Goal: Transaction & Acquisition: Purchase product/service

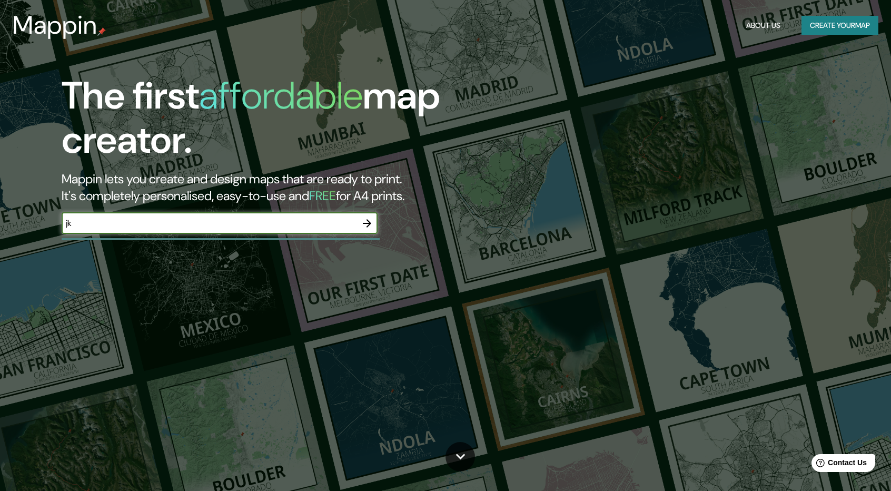
type input "j"
type input "[GEOGRAPHIC_DATA]"
click at [371, 218] on icon "button" at bounding box center [367, 223] width 13 height 13
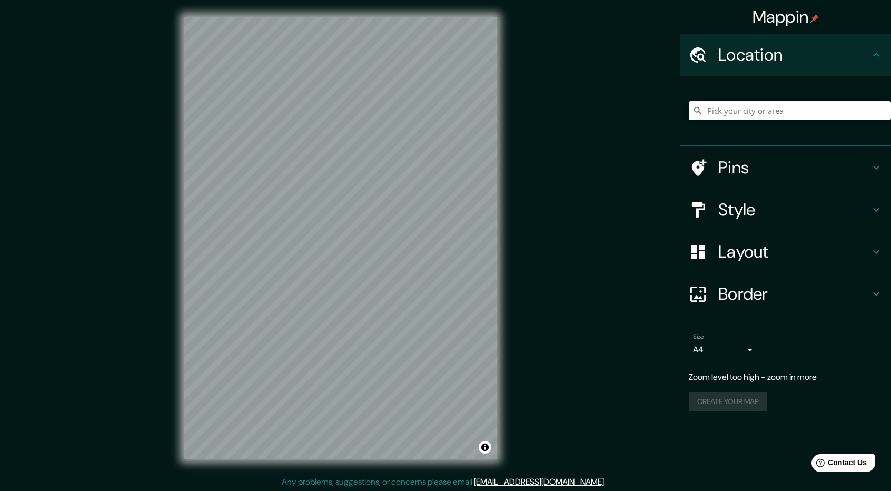
click at [774, 212] on h4 "Style" at bounding box center [795, 209] width 152 height 21
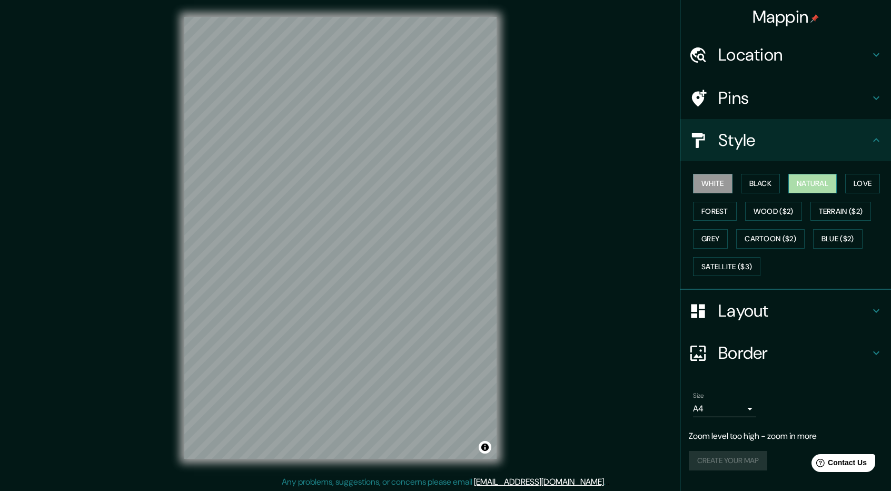
click at [826, 185] on button "Natural" at bounding box center [813, 183] width 48 height 19
click at [772, 62] on h4 "Location" at bounding box center [795, 54] width 152 height 21
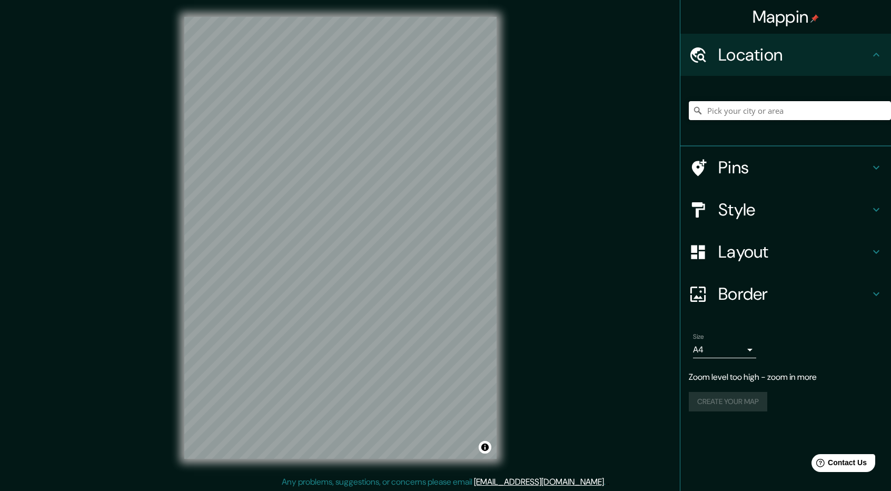
click at [758, 111] on input "Pick your city or area" at bounding box center [790, 110] width 202 height 19
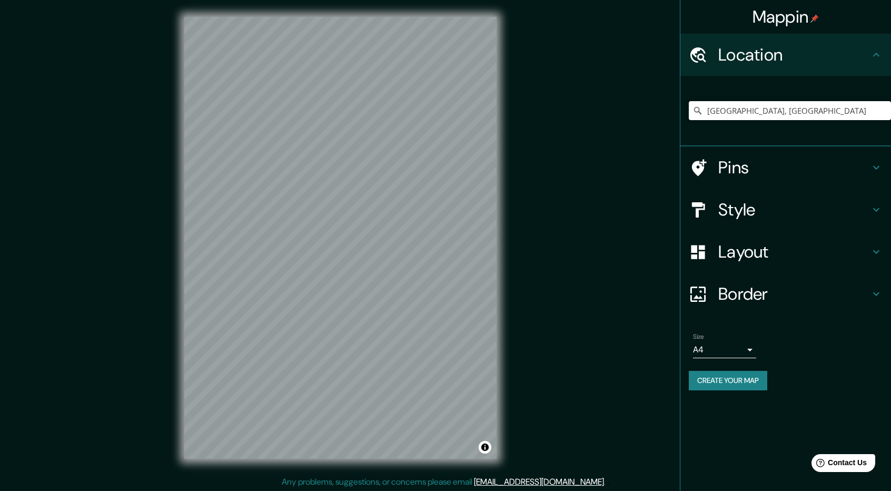
click at [808, 204] on h4 "Style" at bounding box center [795, 209] width 152 height 21
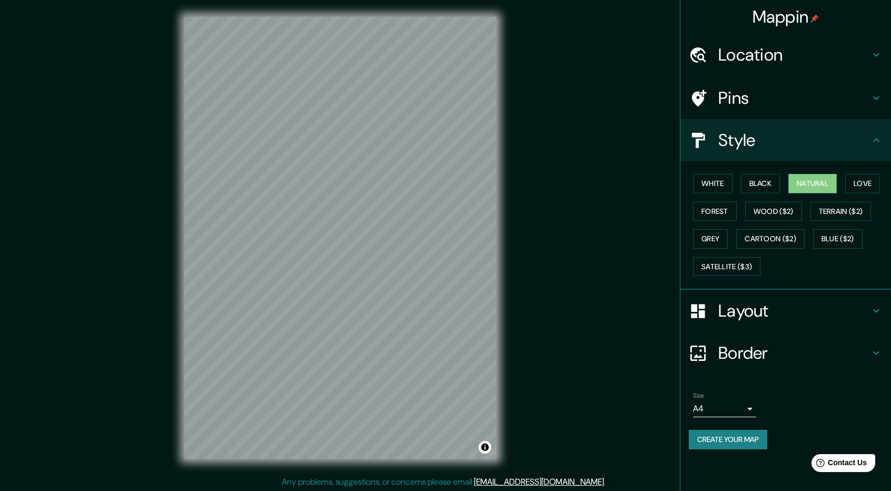
click at [781, 311] on h4 "Layout" at bounding box center [795, 310] width 152 height 21
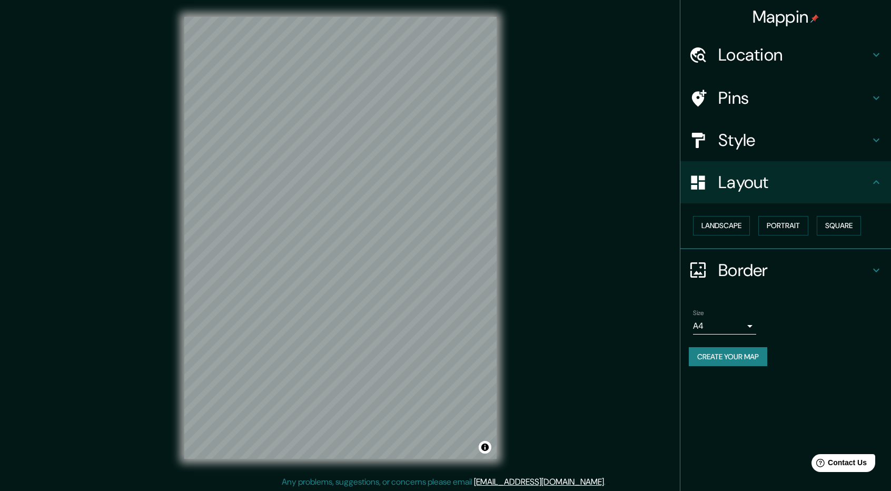
click at [821, 189] on h4 "Layout" at bounding box center [795, 182] width 152 height 21
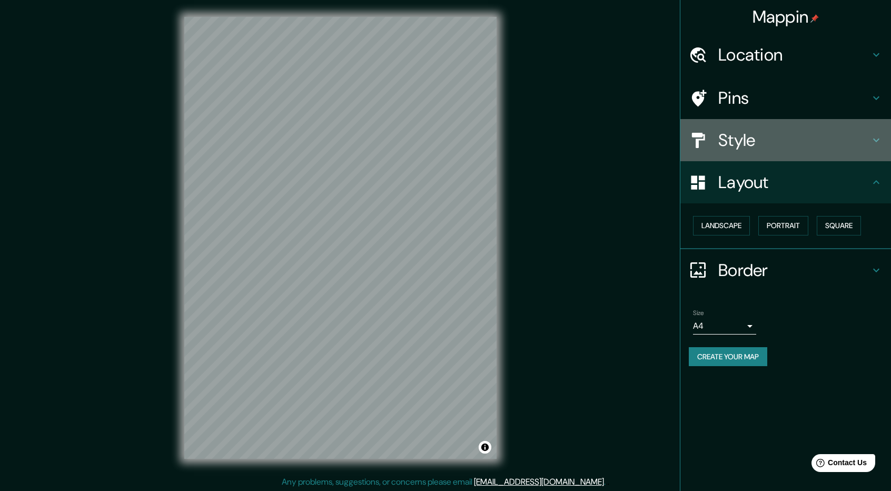
click at [793, 144] on h4 "Style" at bounding box center [795, 140] width 152 height 21
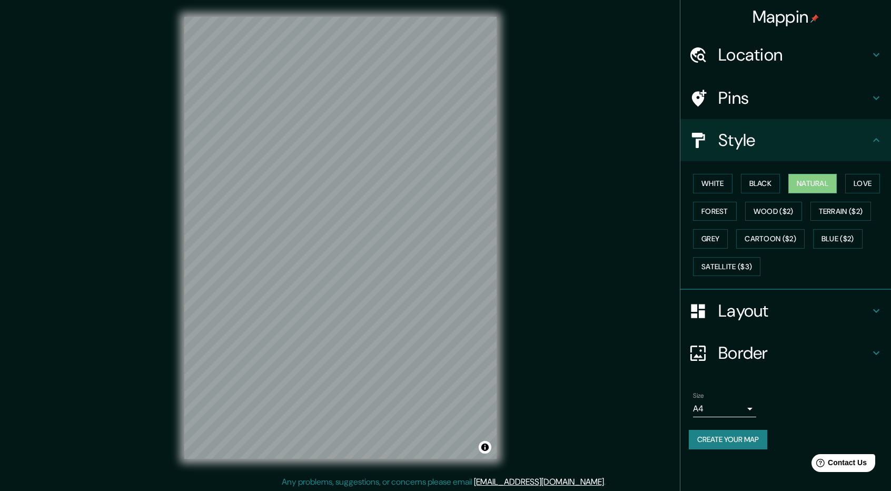
click at [787, 87] on div "Pins" at bounding box center [786, 98] width 211 height 42
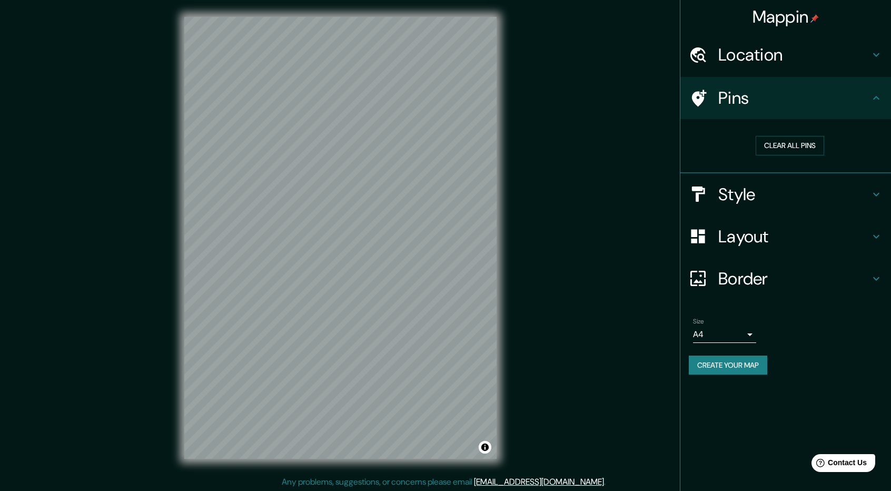
click at [788, 89] on h4 "Pins" at bounding box center [795, 97] width 152 height 21
click at [797, 176] on div "Style" at bounding box center [786, 194] width 211 height 42
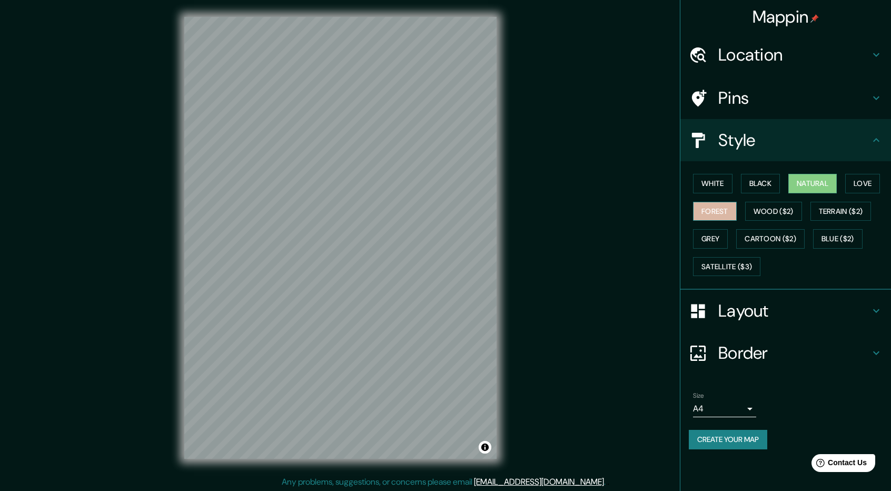
click at [720, 213] on button "Forest" at bounding box center [715, 211] width 44 height 19
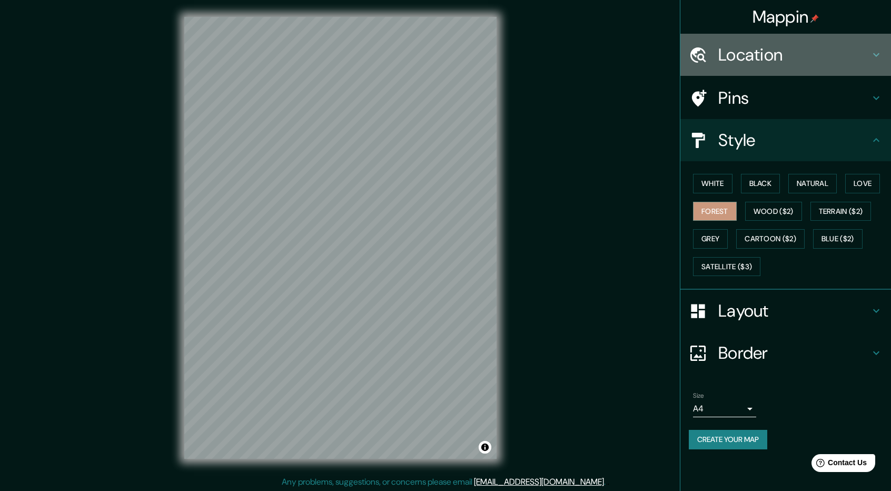
click at [790, 58] on h4 "Location" at bounding box center [795, 54] width 152 height 21
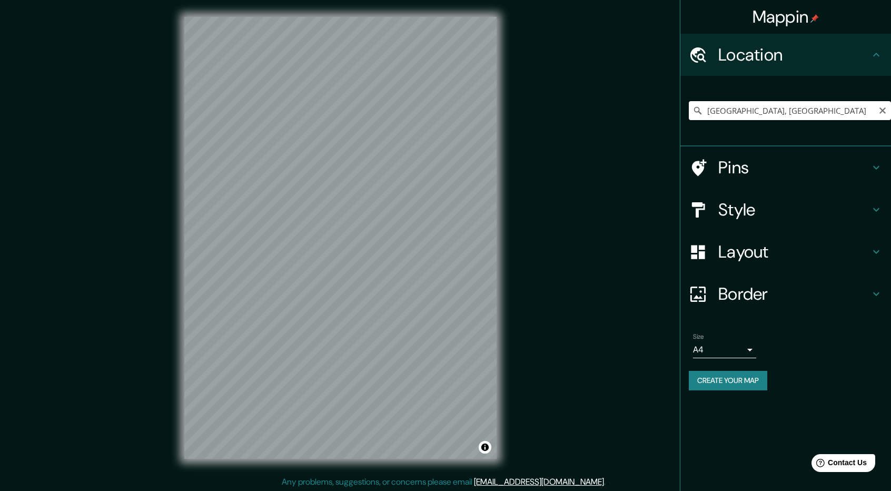
drag, startPoint x: 781, startPoint y: 115, endPoint x: 705, endPoint y: 111, distance: 75.9
click at [705, 111] on input "[GEOGRAPHIC_DATA], [GEOGRAPHIC_DATA]" at bounding box center [790, 110] width 202 height 19
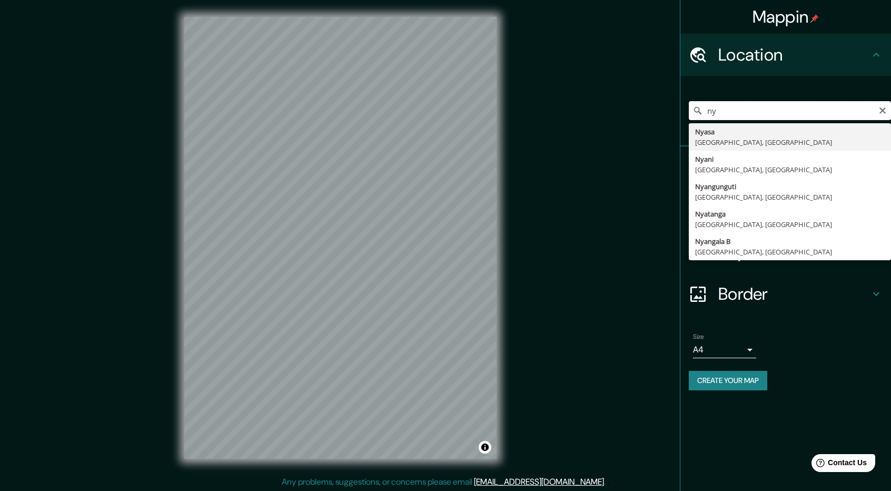
type input "n"
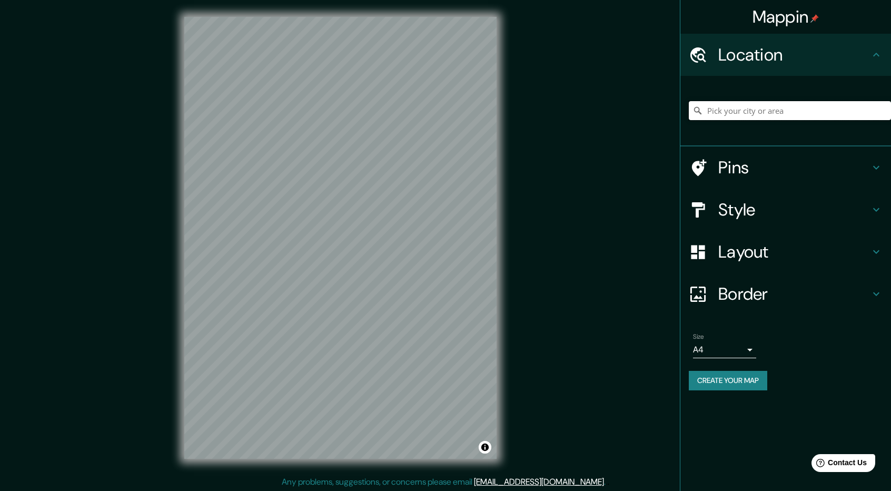
click at [755, 116] on input "Pick your city or area" at bounding box center [790, 110] width 202 height 19
type input "[GEOGRAPHIC_DATA]"
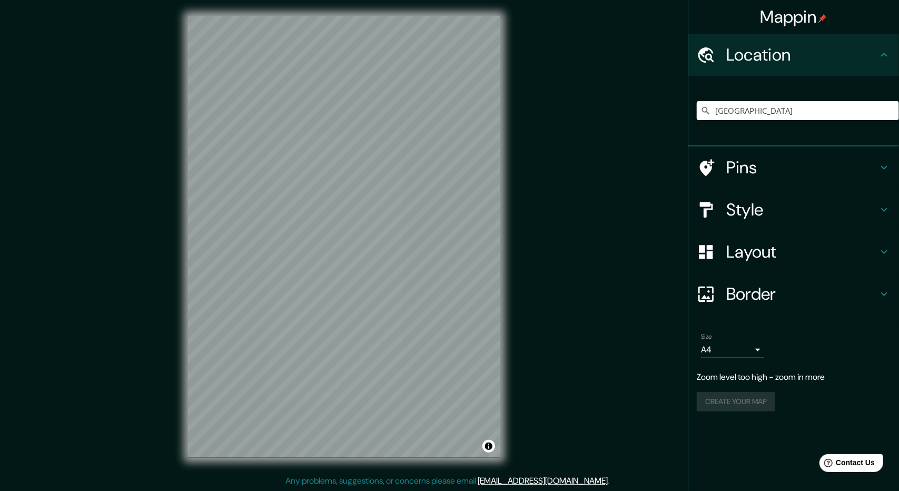
click at [749, 357] on body "Mappin Location [GEOGRAPHIC_DATA] [GEOGRAPHIC_DATA] [GEOGRAPHIC_DATA] 98726, [G…" at bounding box center [449, 244] width 899 height 491
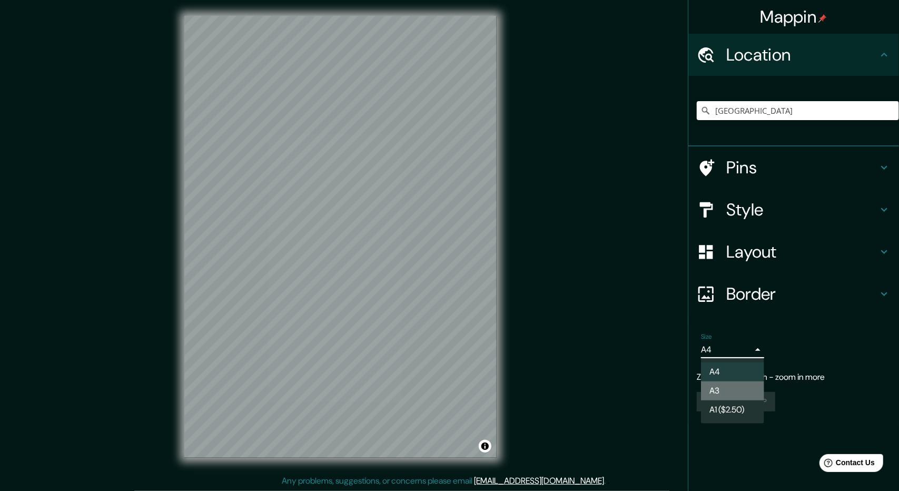
click at [728, 383] on li "A3" at bounding box center [732, 390] width 63 height 19
type input "a4"
click at [753, 349] on body "Mappin Location [GEOGRAPHIC_DATA] [GEOGRAPHIC_DATA] [GEOGRAPHIC_DATA] 98726, [G…" at bounding box center [449, 244] width 899 height 491
click at [753, 349] on div at bounding box center [449, 245] width 899 height 491
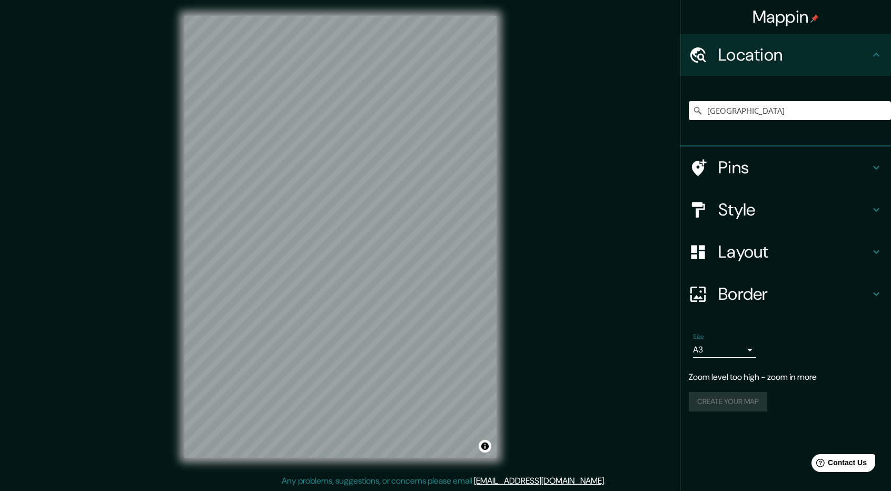
click at [750, 299] on h4 "Border" at bounding box center [795, 293] width 152 height 21
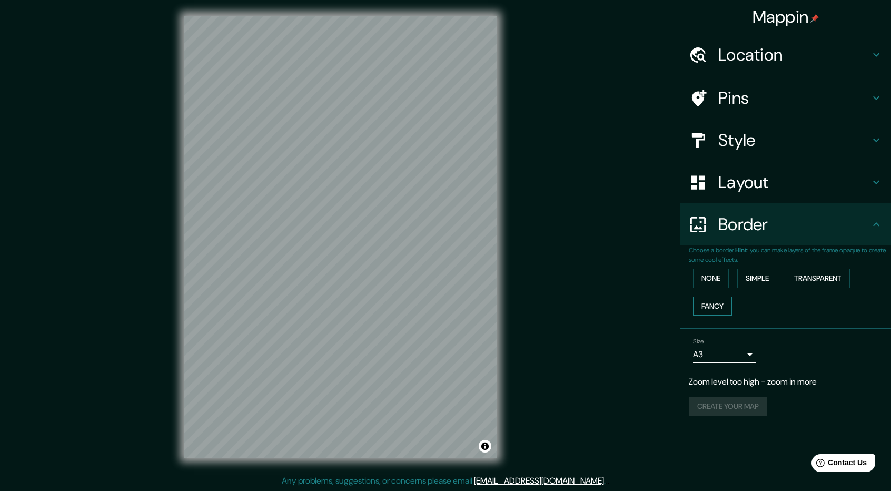
click at [721, 303] on button "Fancy" at bounding box center [712, 306] width 39 height 19
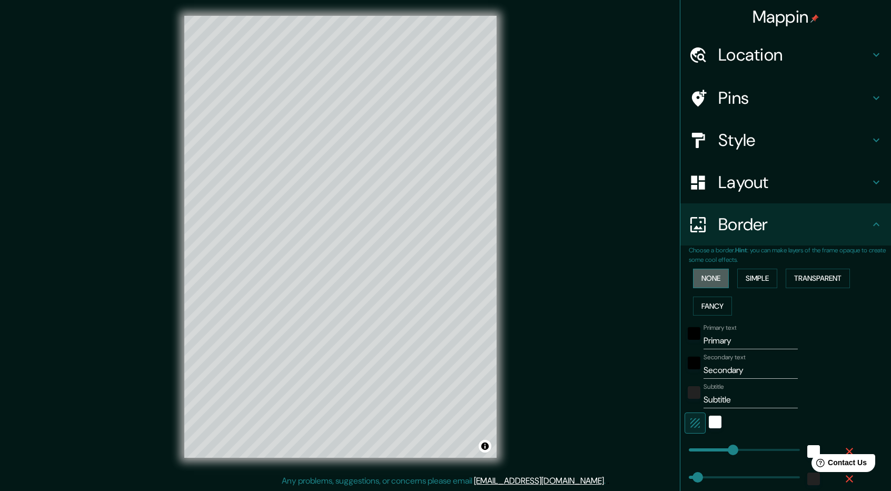
click at [708, 280] on button "None" at bounding box center [711, 278] width 36 height 19
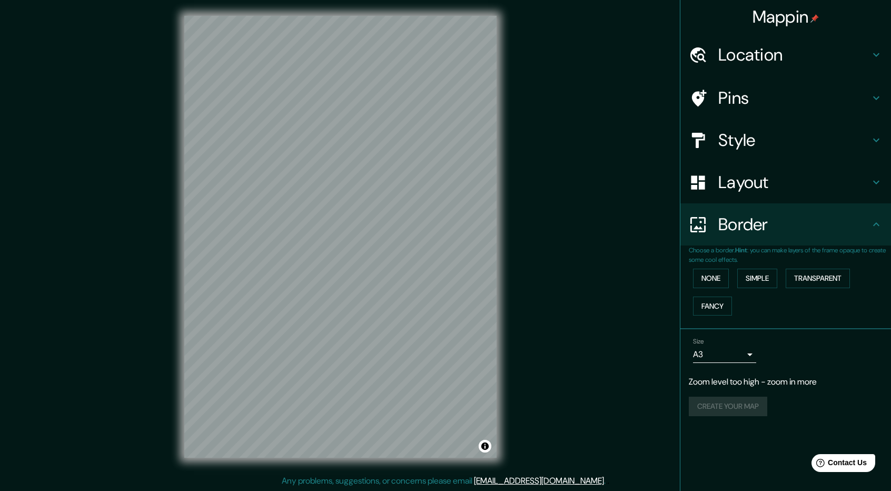
click at [748, 172] on h4 "Layout" at bounding box center [795, 182] width 152 height 21
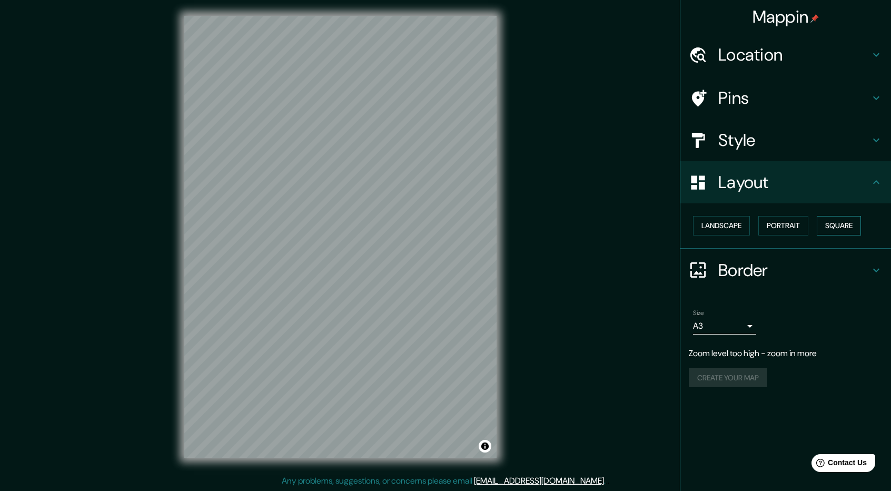
click at [831, 229] on button "Square" at bounding box center [839, 225] width 44 height 19
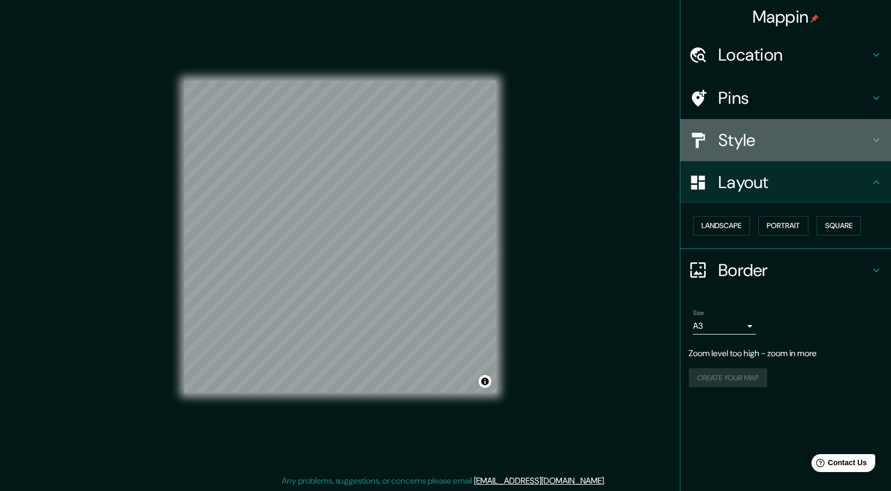
click at [780, 137] on h4 "Style" at bounding box center [795, 140] width 152 height 21
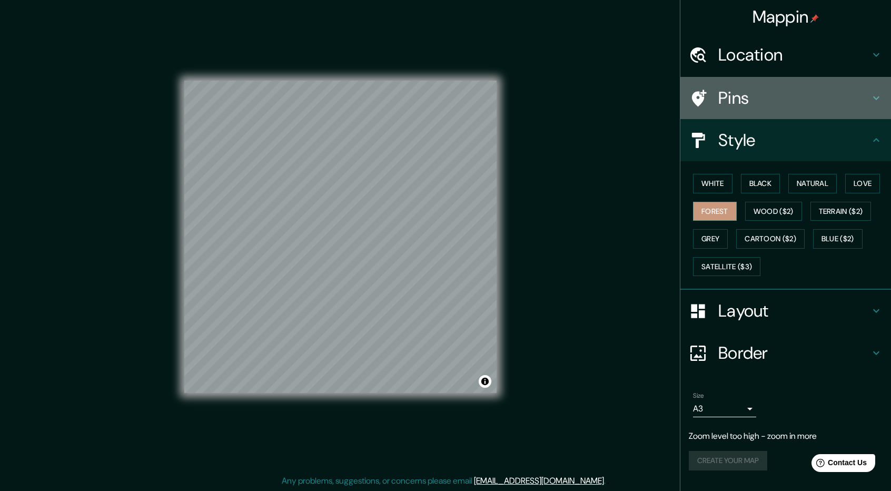
click at [758, 97] on h4 "Pins" at bounding box center [795, 97] width 152 height 21
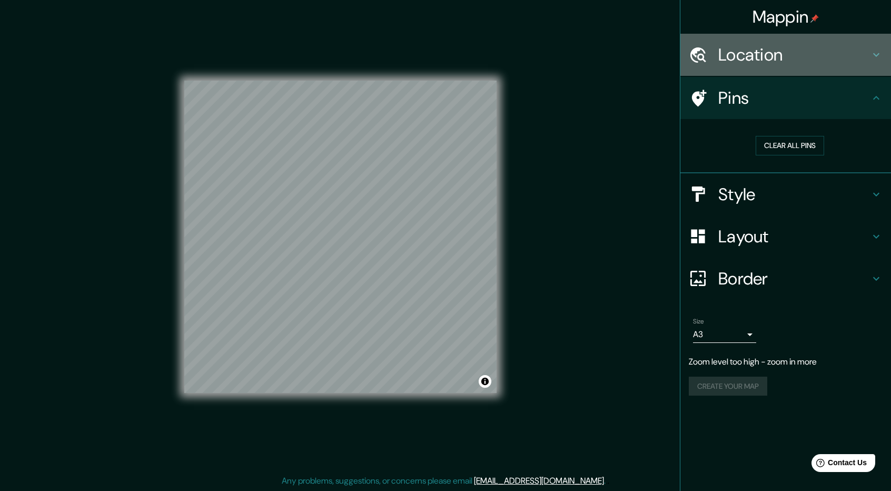
click at [751, 60] on h4 "Location" at bounding box center [795, 54] width 152 height 21
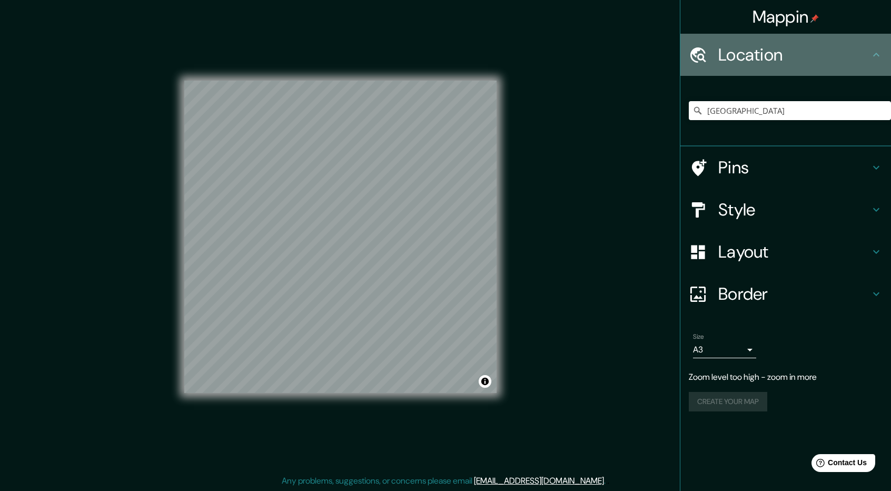
click at [751, 60] on h4 "Location" at bounding box center [795, 54] width 152 height 21
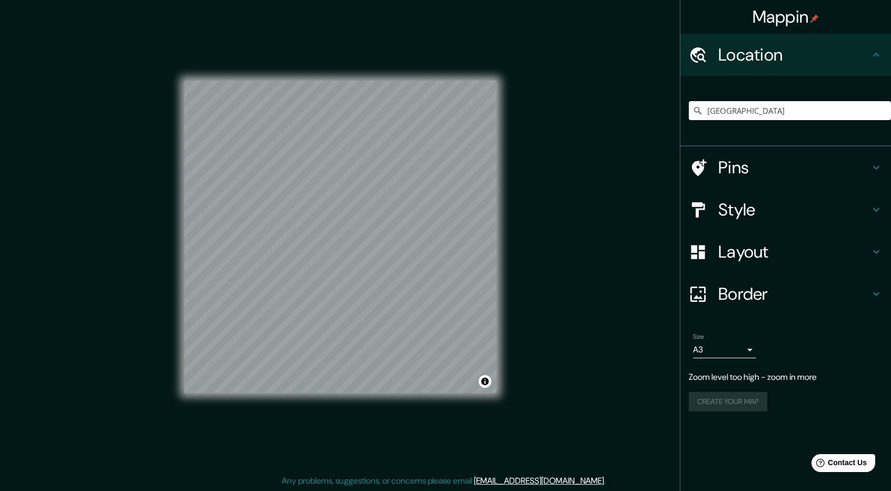
click at [555, 192] on div "Mappin Location [GEOGRAPHIC_DATA] [GEOGRAPHIC_DATA] [GEOGRAPHIC_DATA] 98726, [G…" at bounding box center [445, 245] width 891 height 493
click at [791, 170] on h4 "Pins" at bounding box center [795, 167] width 152 height 21
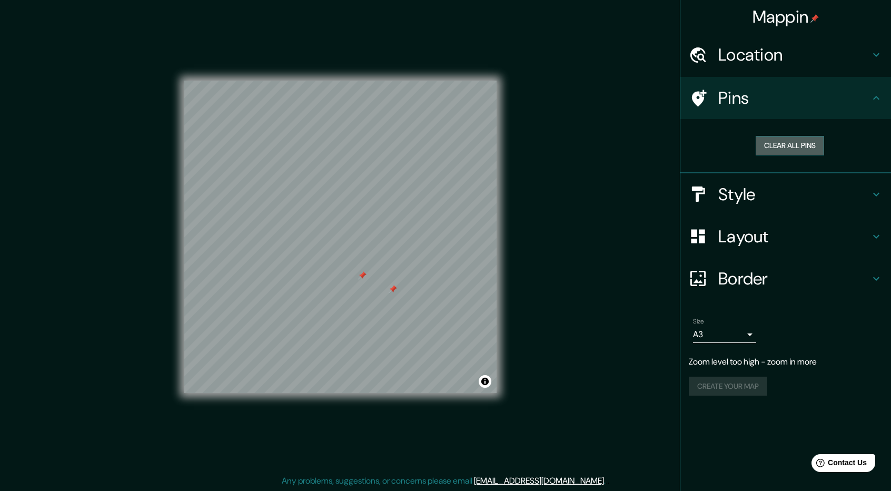
click at [773, 147] on button "Clear all pins" at bounding box center [790, 145] width 68 height 19
